Goal: Information Seeking & Learning: Understand process/instructions

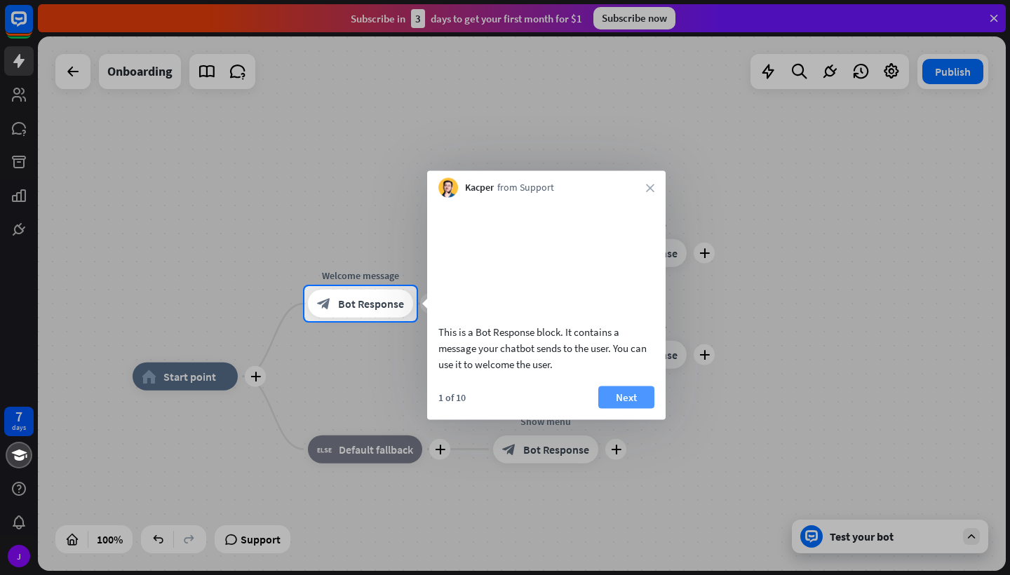
click at [627, 408] on button "Next" at bounding box center [627, 397] width 56 height 22
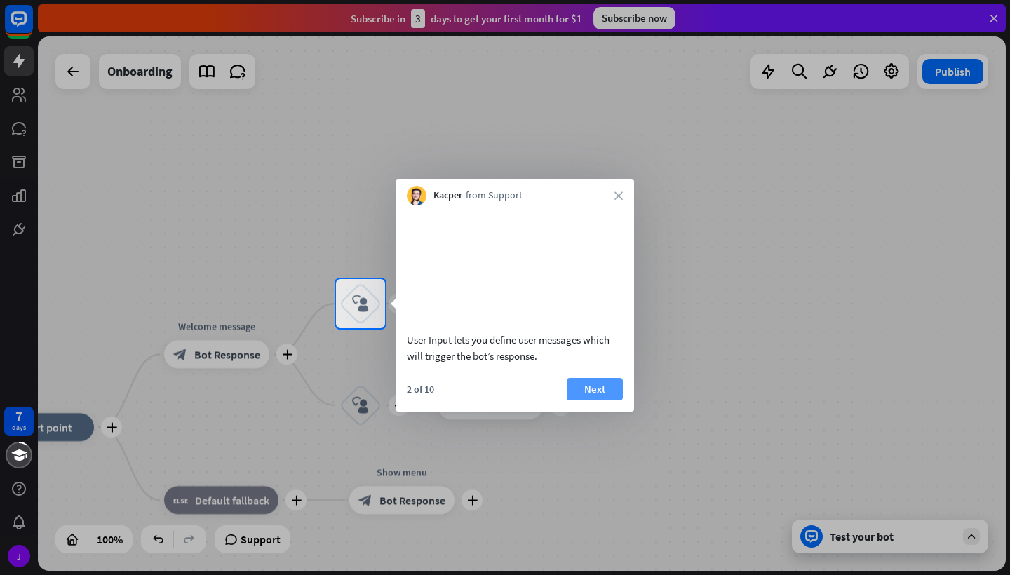
click at [613, 401] on button "Next" at bounding box center [595, 389] width 56 height 22
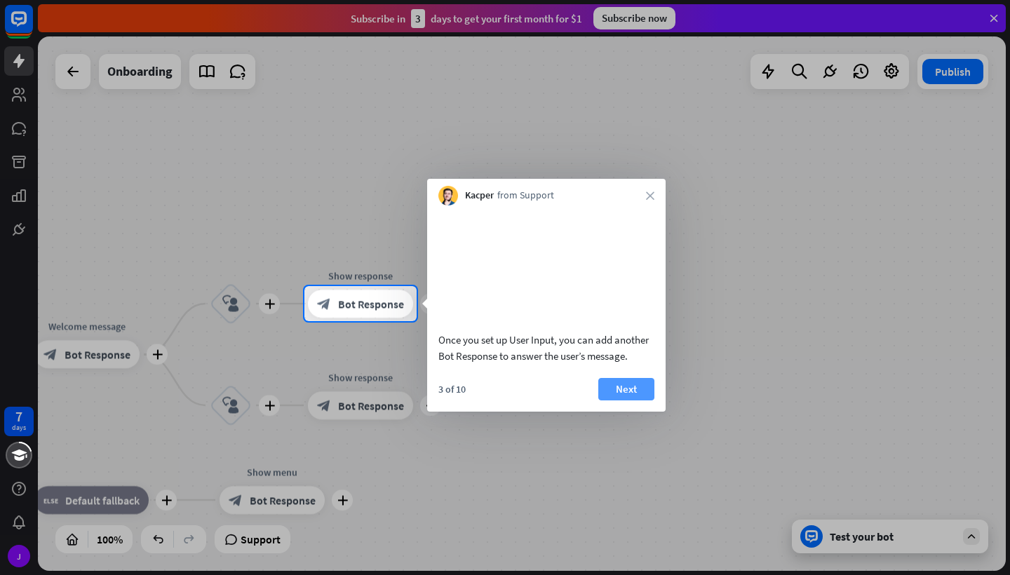
click at [643, 401] on button "Next" at bounding box center [627, 389] width 56 height 22
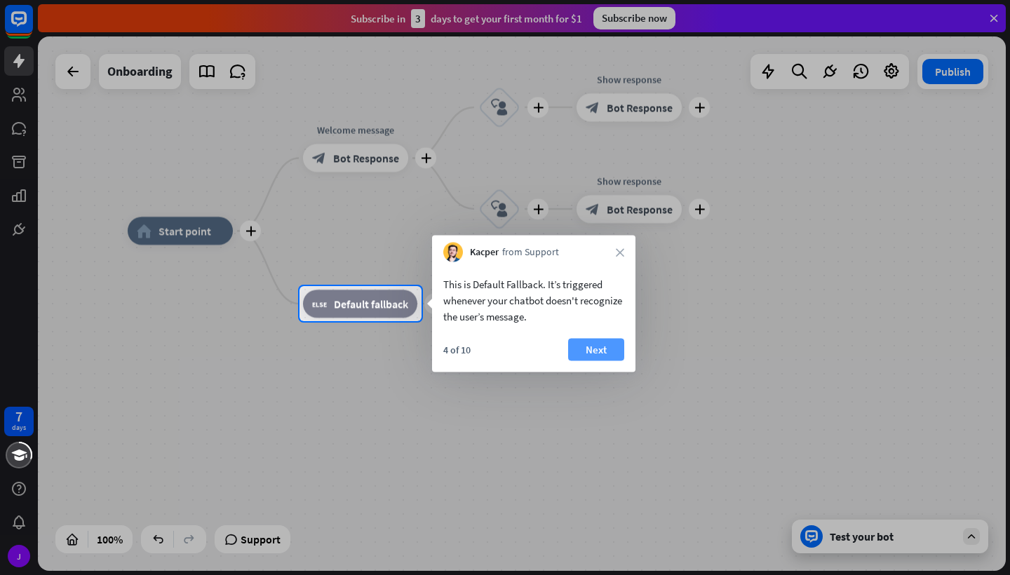
click at [588, 354] on button "Next" at bounding box center [596, 350] width 56 height 22
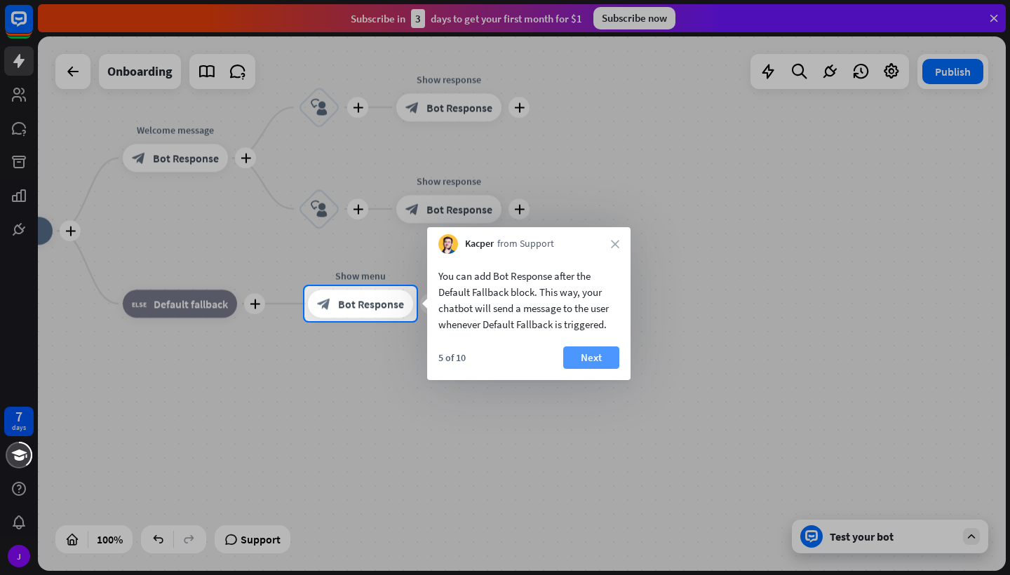
click at [612, 354] on button "Next" at bounding box center [591, 358] width 56 height 22
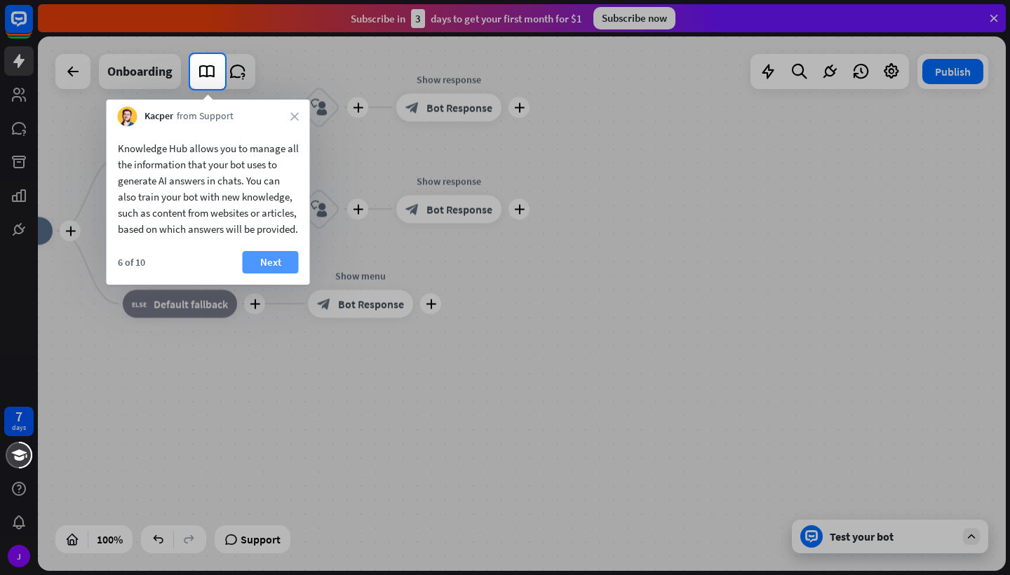
click at [286, 273] on button "Next" at bounding box center [271, 262] width 56 height 22
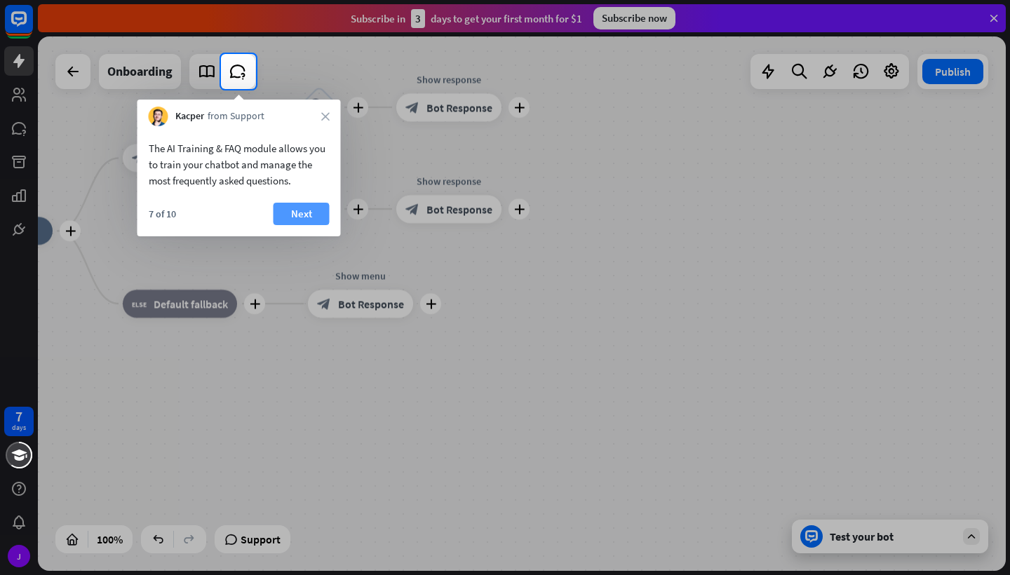
click at [306, 218] on button "Next" at bounding box center [302, 214] width 56 height 22
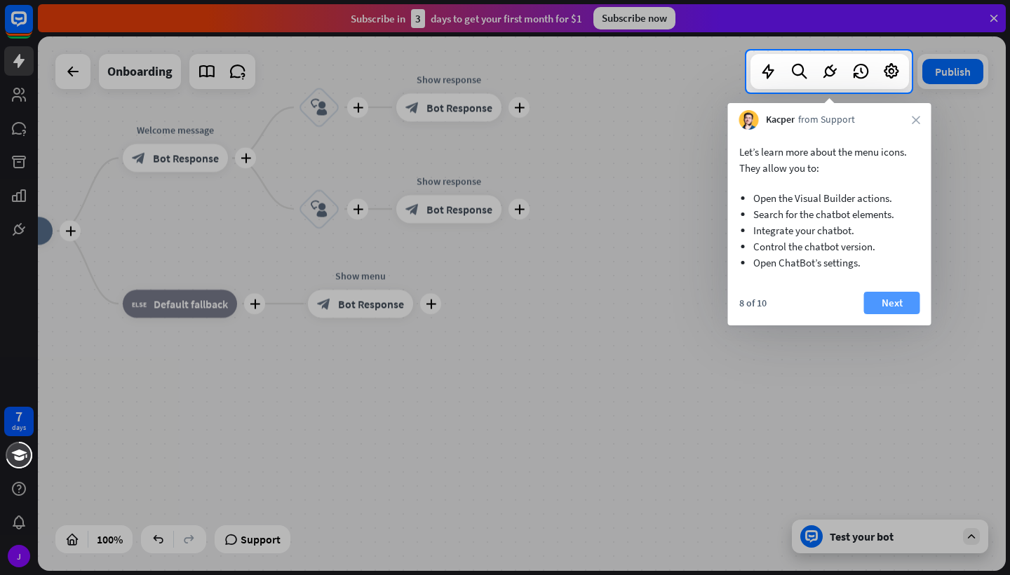
click at [897, 302] on button "Next" at bounding box center [892, 303] width 56 height 22
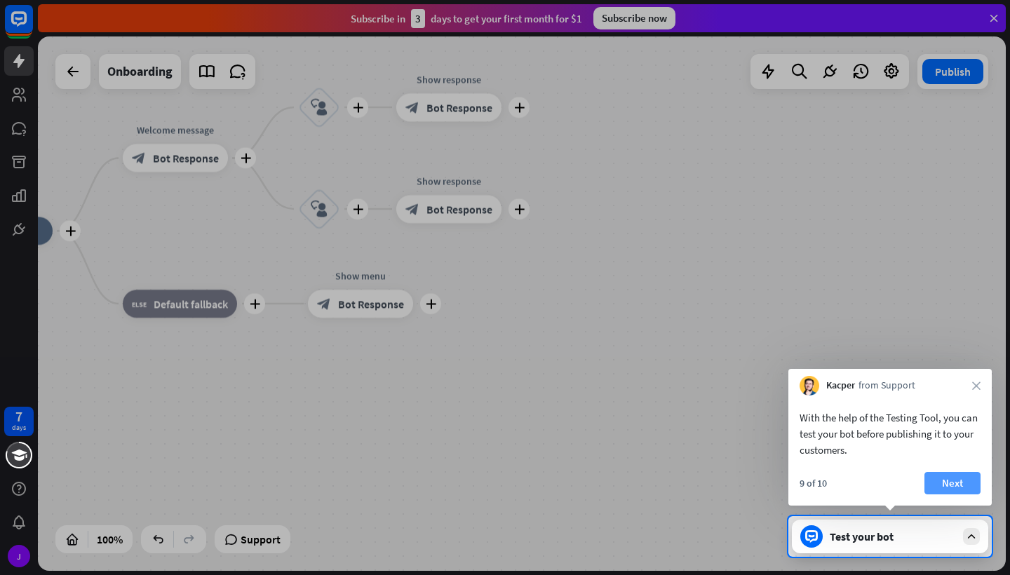
click at [959, 483] on button "Next" at bounding box center [953, 483] width 56 height 22
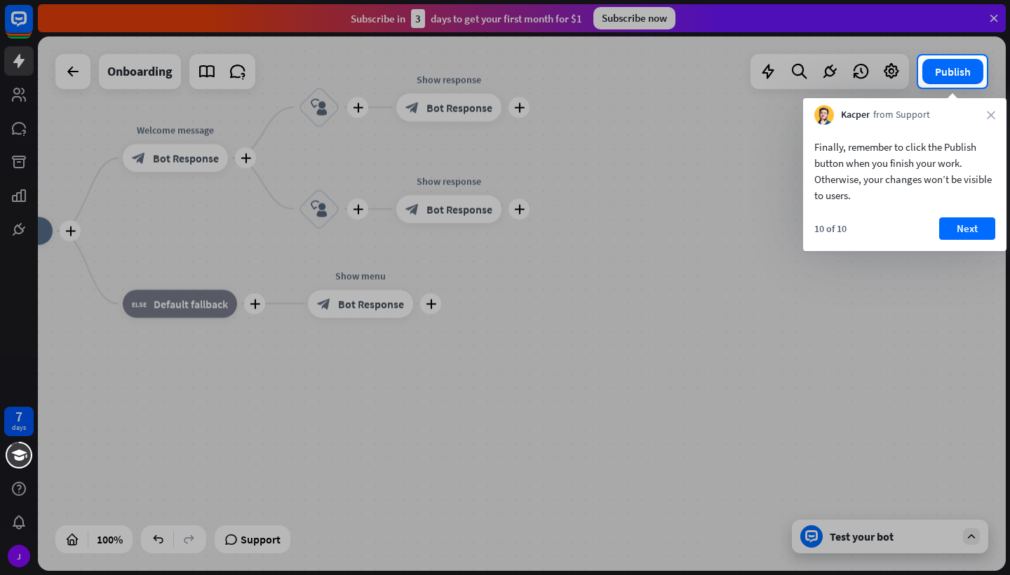
click at [943, 542] on div at bounding box center [505, 332] width 1010 height 488
click at [974, 230] on button "Next" at bounding box center [968, 229] width 56 height 22
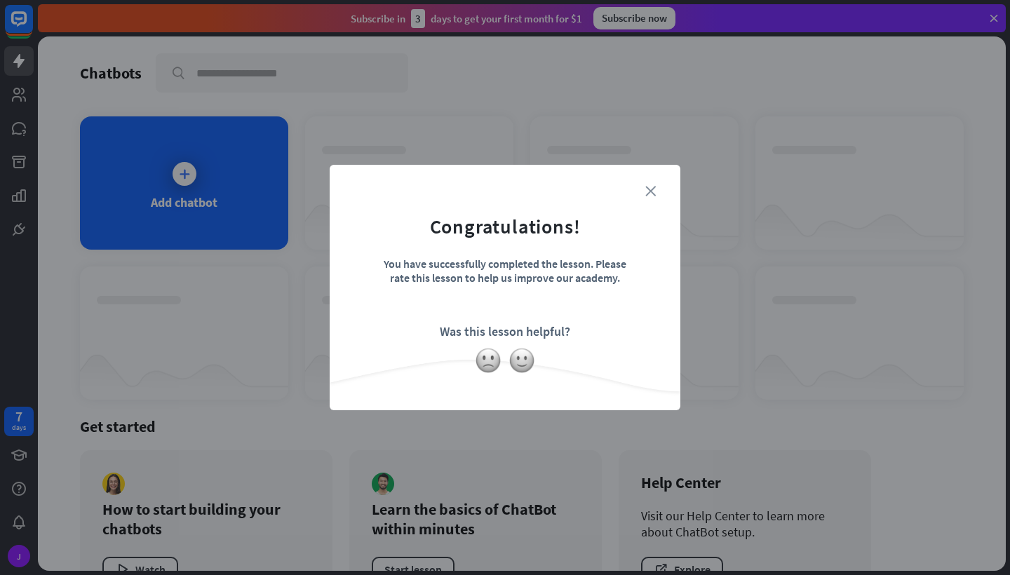
click at [650, 193] on icon "close" at bounding box center [651, 191] width 11 height 11
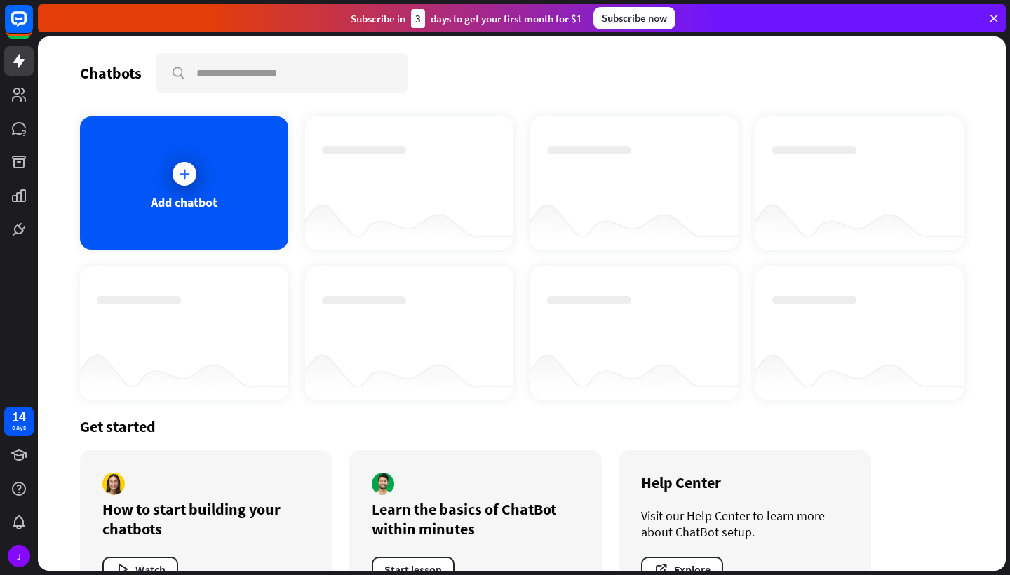
click at [650, 193] on div at bounding box center [634, 170] width 175 height 49
click at [191, 176] on icon at bounding box center [185, 174] width 14 height 14
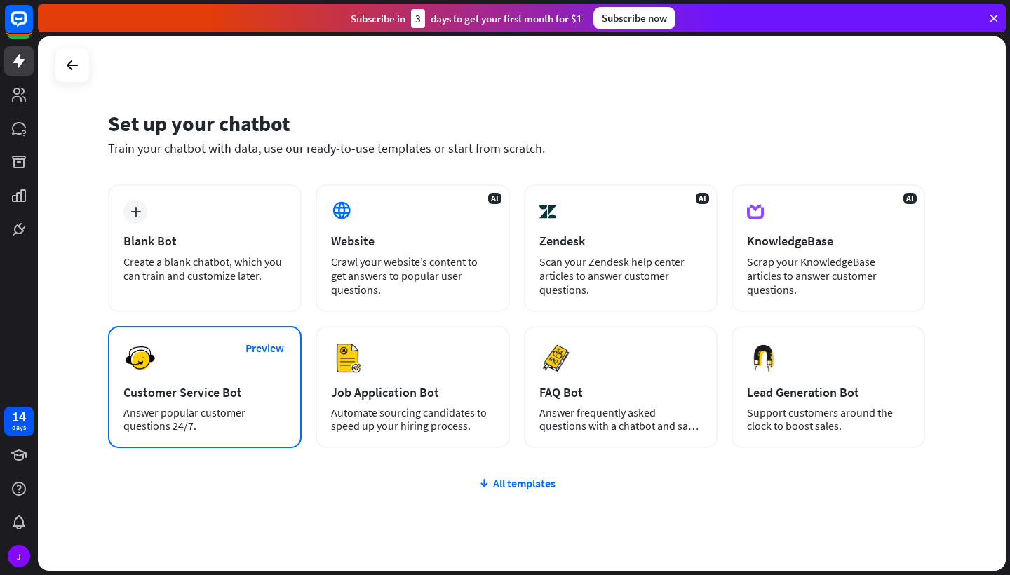
click at [213, 392] on div "Customer Service Bot" at bounding box center [204, 393] width 163 height 16
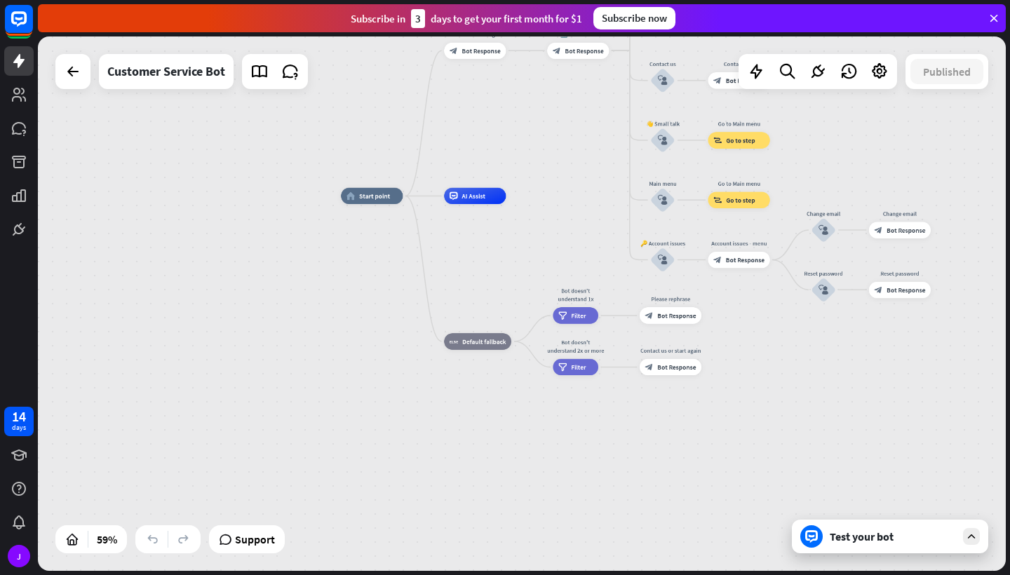
click at [1002, 18] on div "Subscribe [DATE] to get your first month for $1 Subscribe now" at bounding box center [522, 18] width 968 height 28
click at [997, 19] on icon at bounding box center [994, 18] width 13 height 13
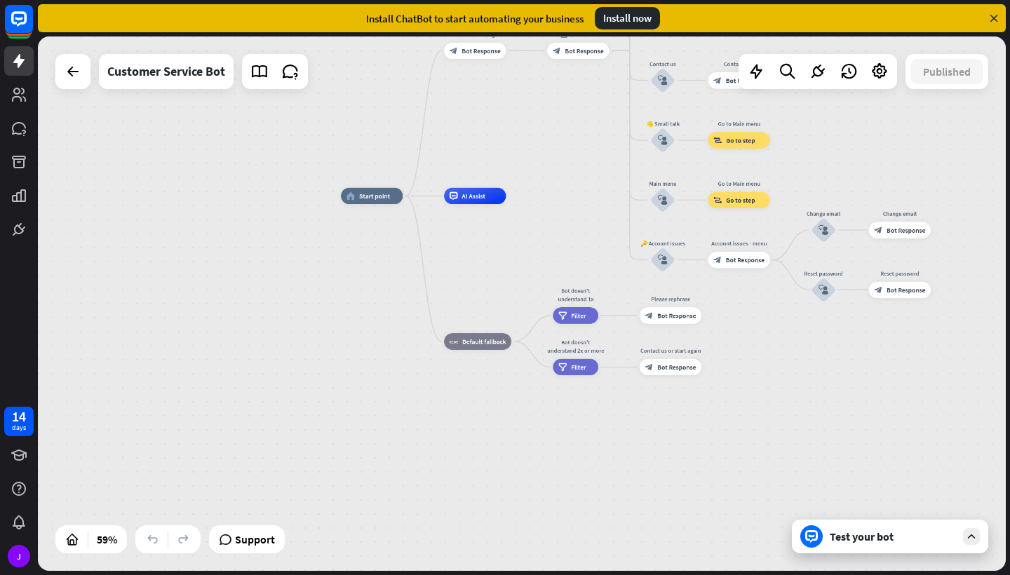
click at [994, 19] on icon at bounding box center [994, 18] width 13 height 13
